Goal: Navigation & Orientation: Find specific page/section

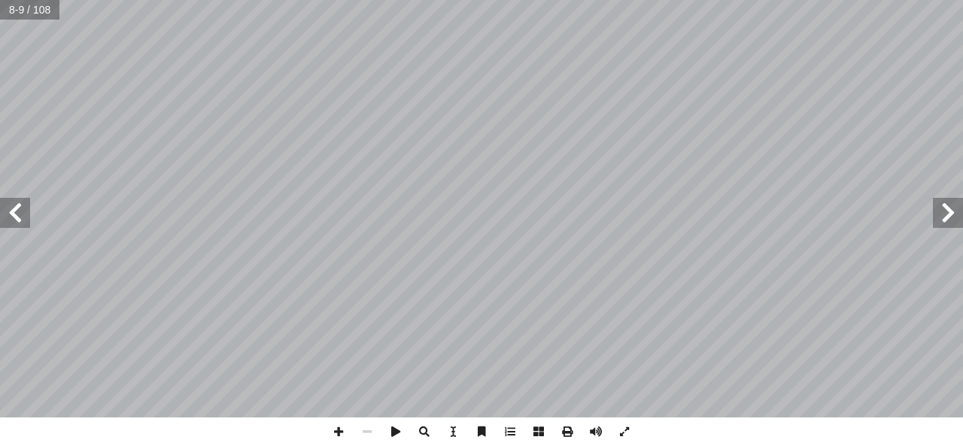
click at [20, 210] on span at bounding box center [15, 213] width 30 height 30
click at [951, 219] on span at bounding box center [948, 213] width 30 height 30
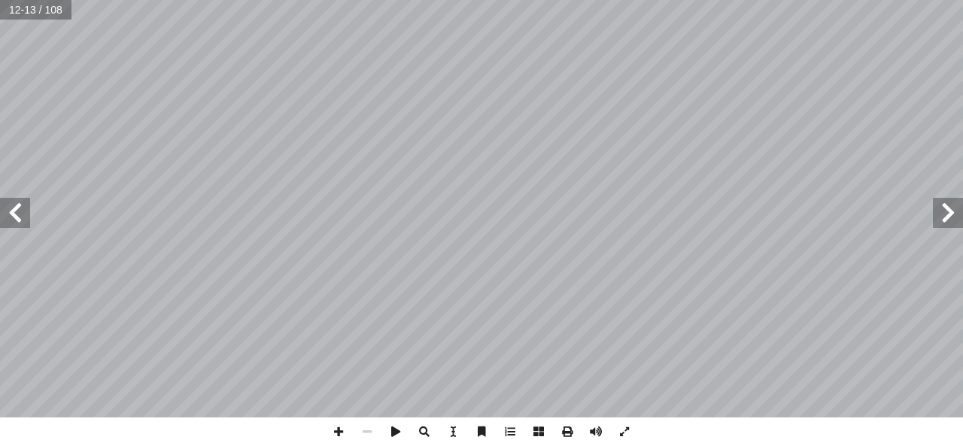
click at [951, 219] on span at bounding box center [948, 213] width 30 height 30
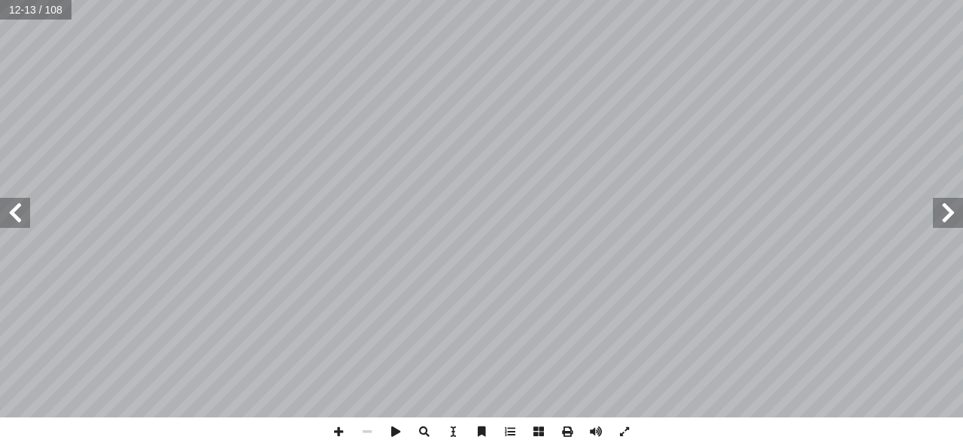
click at [951, 219] on span at bounding box center [948, 213] width 30 height 30
click at [17, 216] on span at bounding box center [15, 213] width 30 height 30
click at [24, 219] on span at bounding box center [15, 213] width 30 height 30
